Goal: Task Accomplishment & Management: Manage account settings

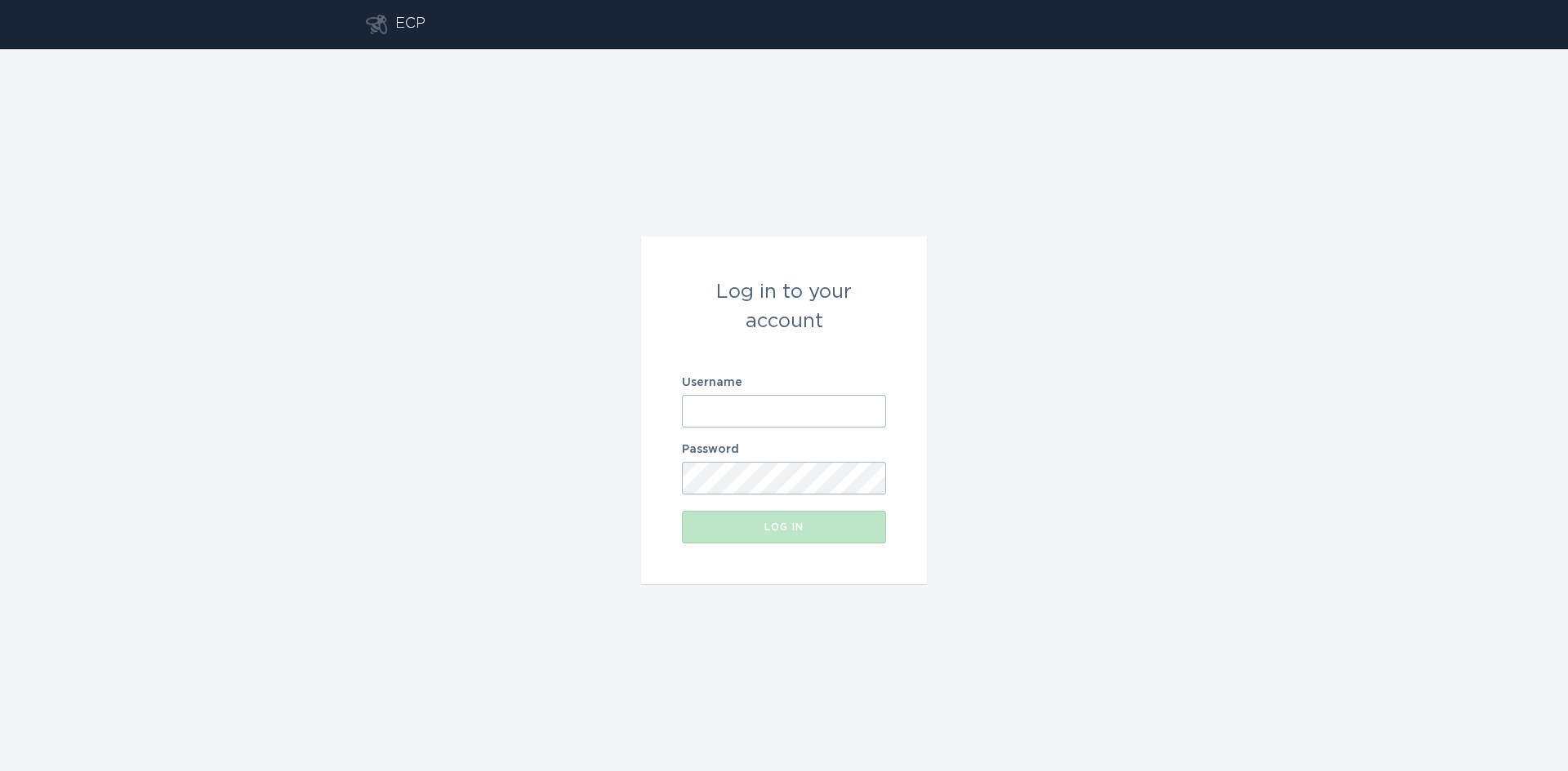
click at [734, 401] on input "Username" at bounding box center [784, 410] width 204 height 32
type input "[EMAIL_ADDRESS][DOMAIN_NAME]"
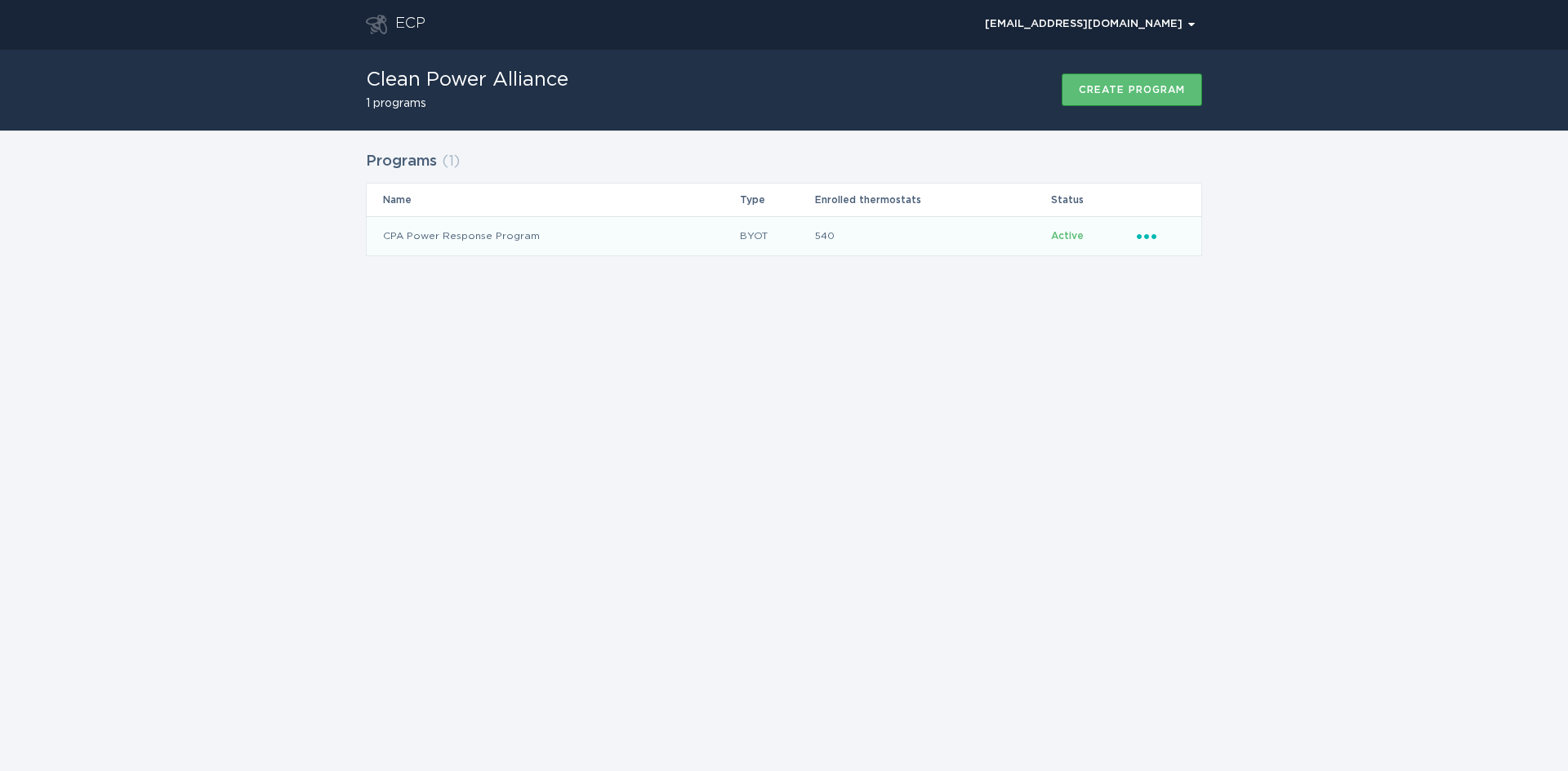
click at [1144, 230] on icon "Ellipsis" at bounding box center [1148, 233] width 23 height 14
click at [1168, 294] on div "Remove thermostat" at bounding box center [1222, 301] width 170 height 37
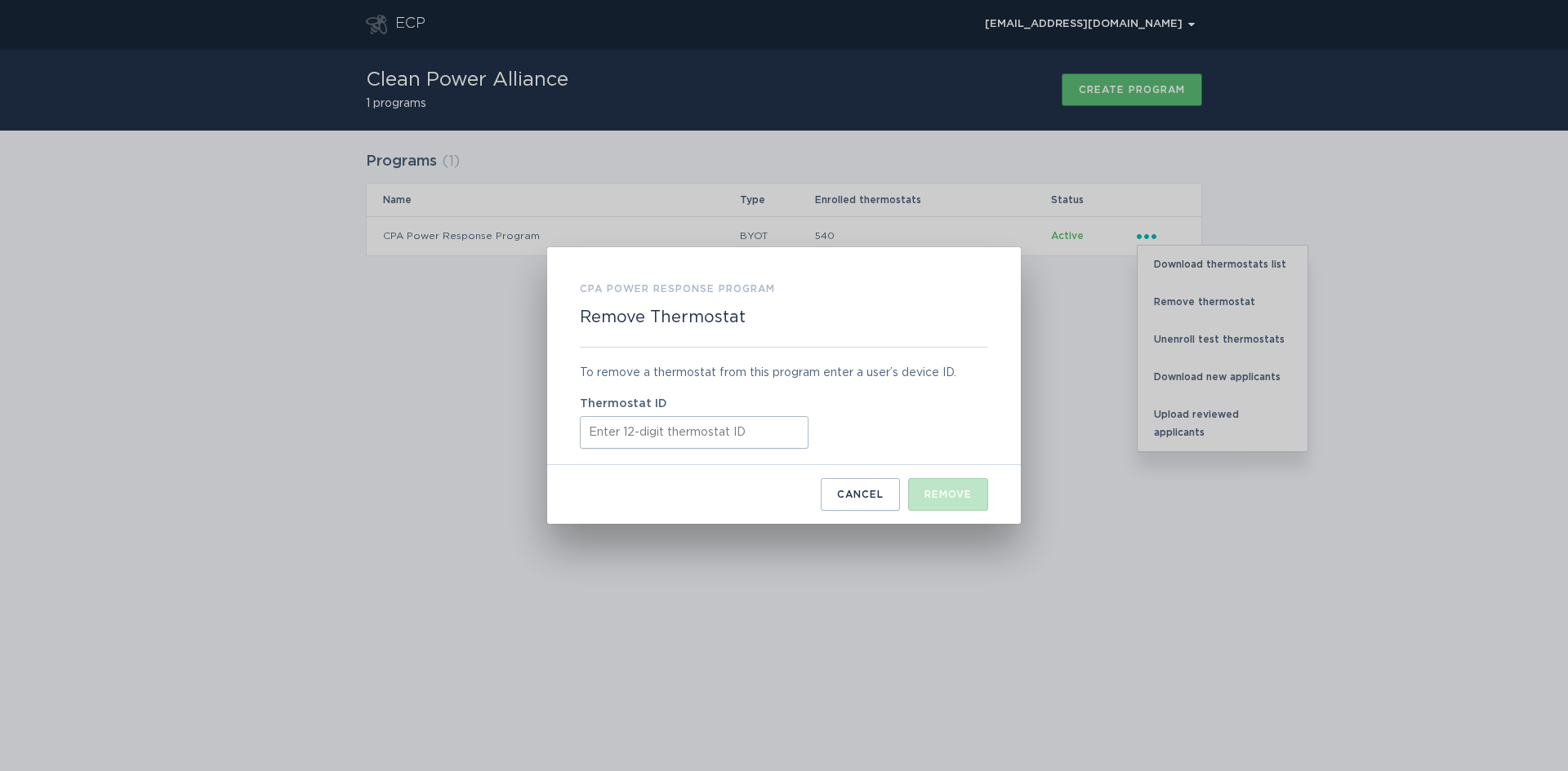
click at [617, 429] on input "Thermostat ID" at bounding box center [694, 432] width 228 height 32
paste input "421892390639"
type input "421892390639"
click at [938, 495] on div "Remove" at bounding box center [947, 494] width 47 height 10
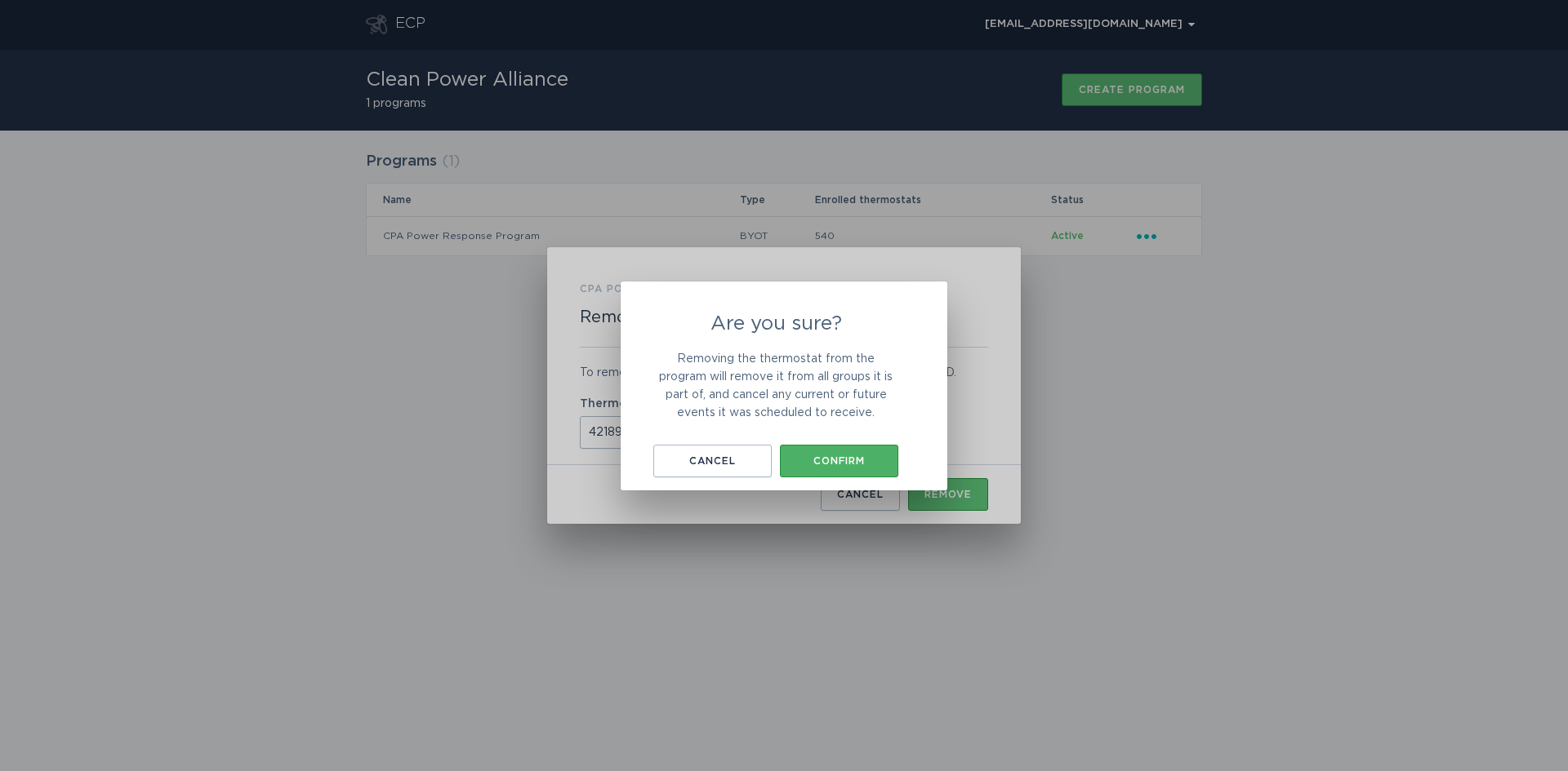
click at [832, 457] on div "Confirm" at bounding box center [838, 461] width 102 height 10
